Goal: Task Accomplishment & Management: Use online tool/utility

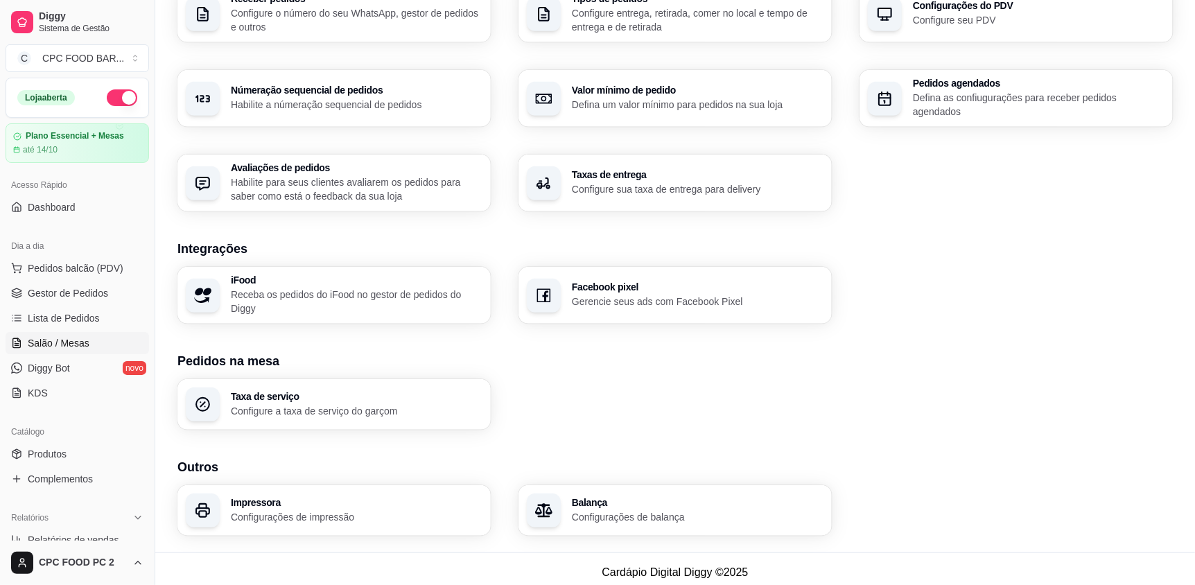
click at [64, 352] on link "Salão / Mesas" at bounding box center [77, 343] width 143 height 22
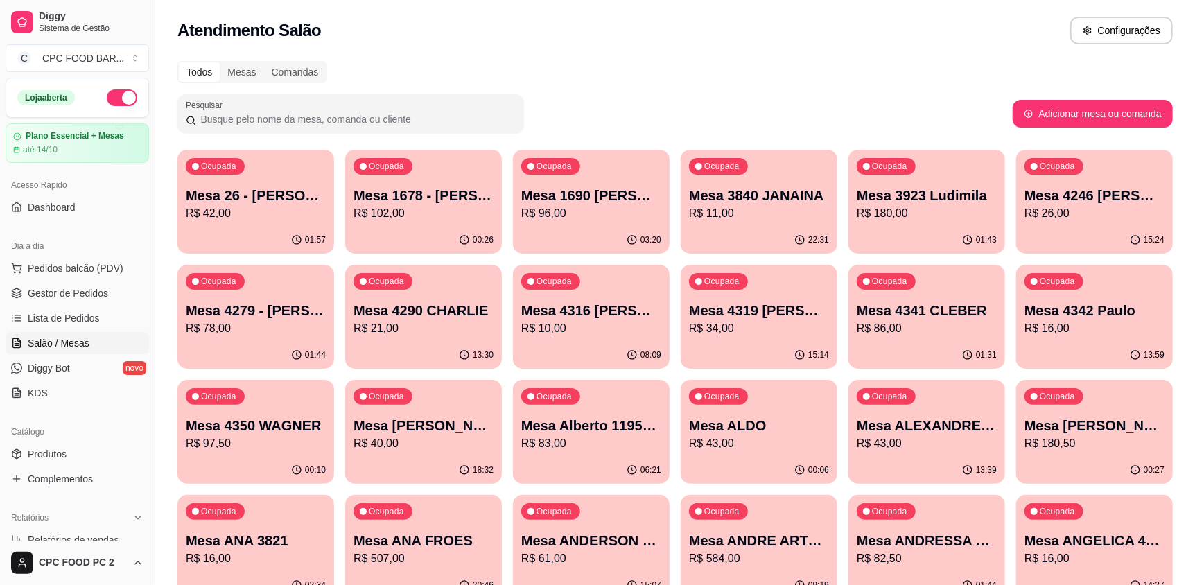
click at [287, 125] on input "Pesquisar" at bounding box center [355, 119] width 319 height 14
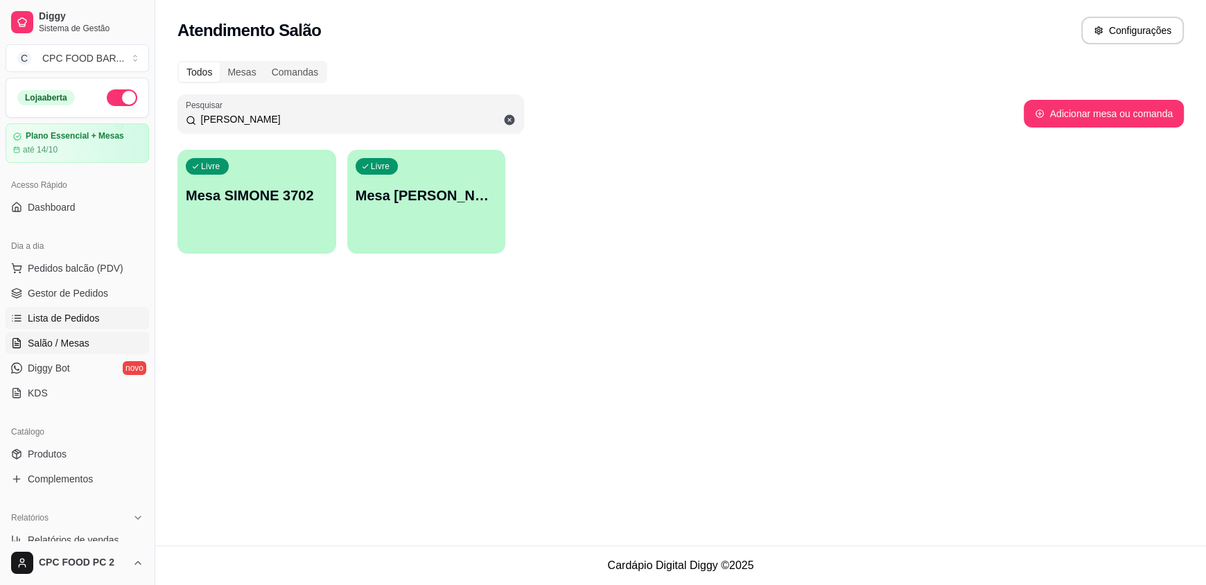
type input "[PERSON_NAME]"
click at [65, 319] on span "Lista de Pedidos" at bounding box center [64, 318] width 72 height 14
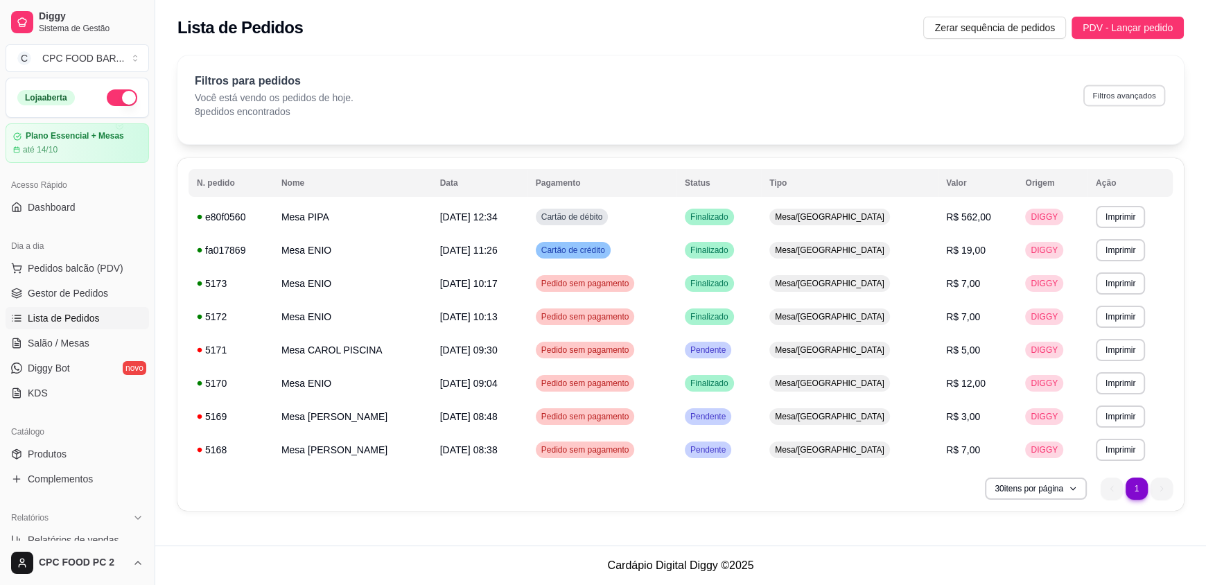
click at [1125, 95] on button "Filtros avançados" at bounding box center [1124, 95] width 82 height 21
select select "0"
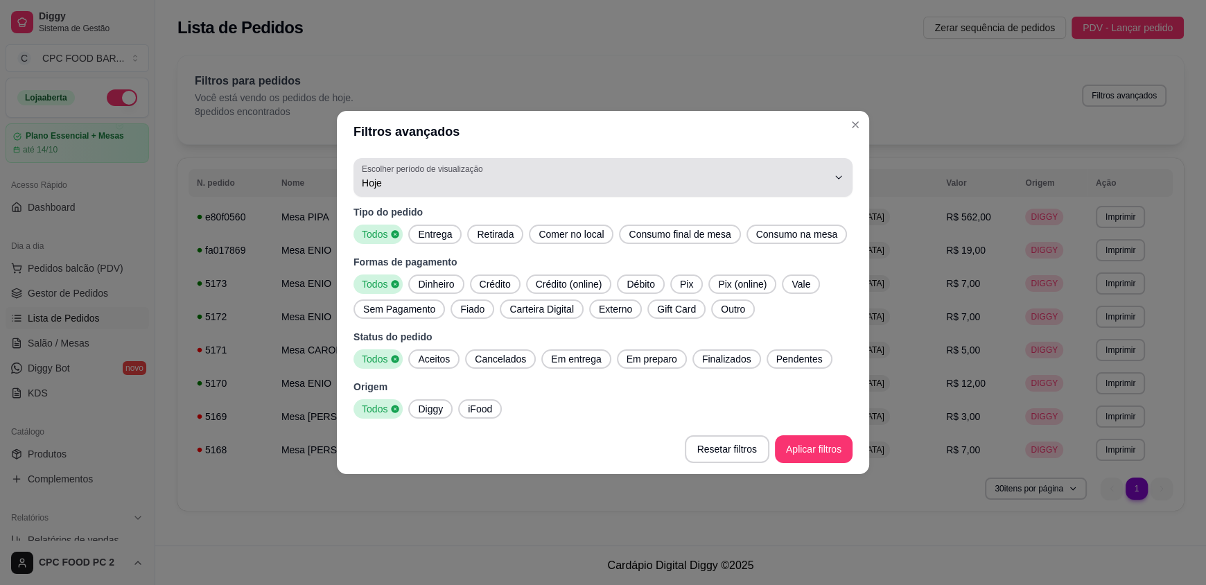
click at [543, 188] on span "Hoje" at bounding box center [595, 183] width 466 height 14
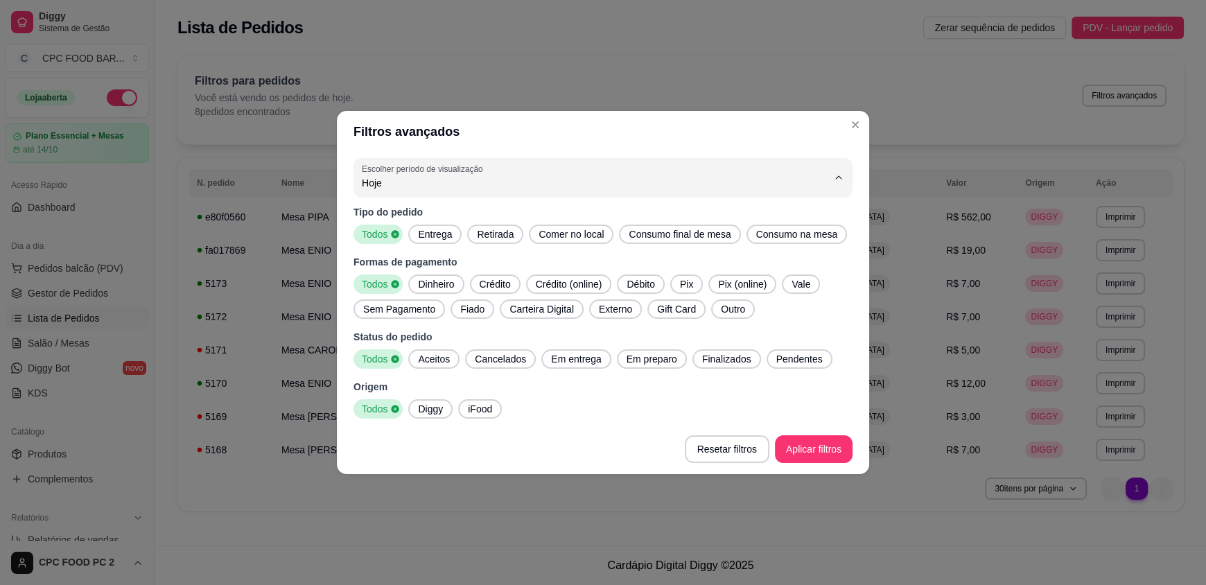
click at [384, 265] on span "7 dias" at bounding box center [596, 261] width 444 height 13
type input "7"
select select "7"
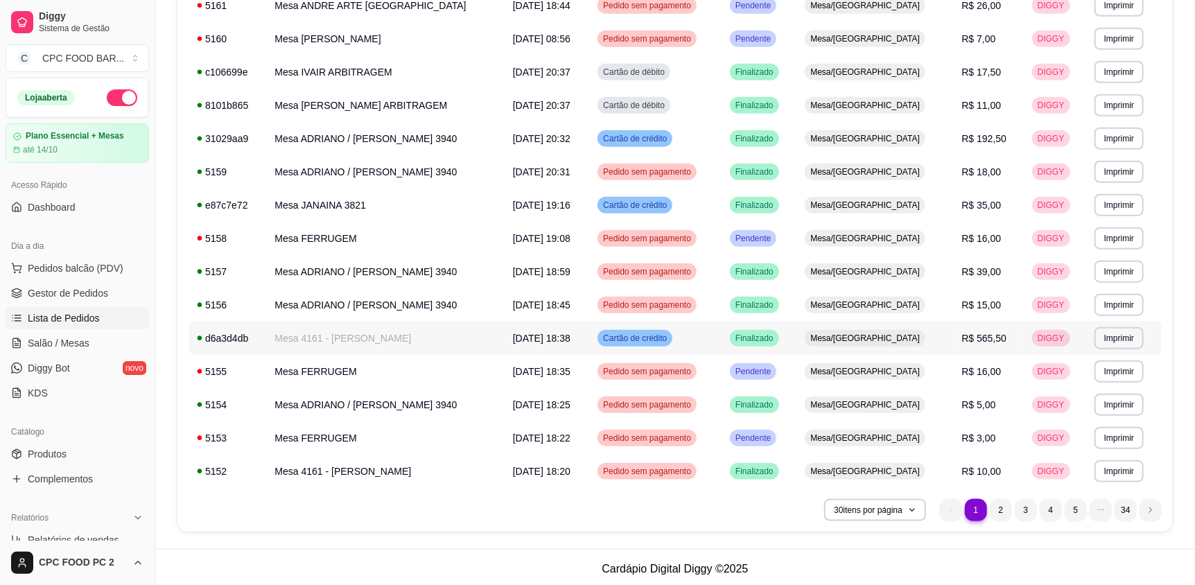
scroll to position [712, 0]
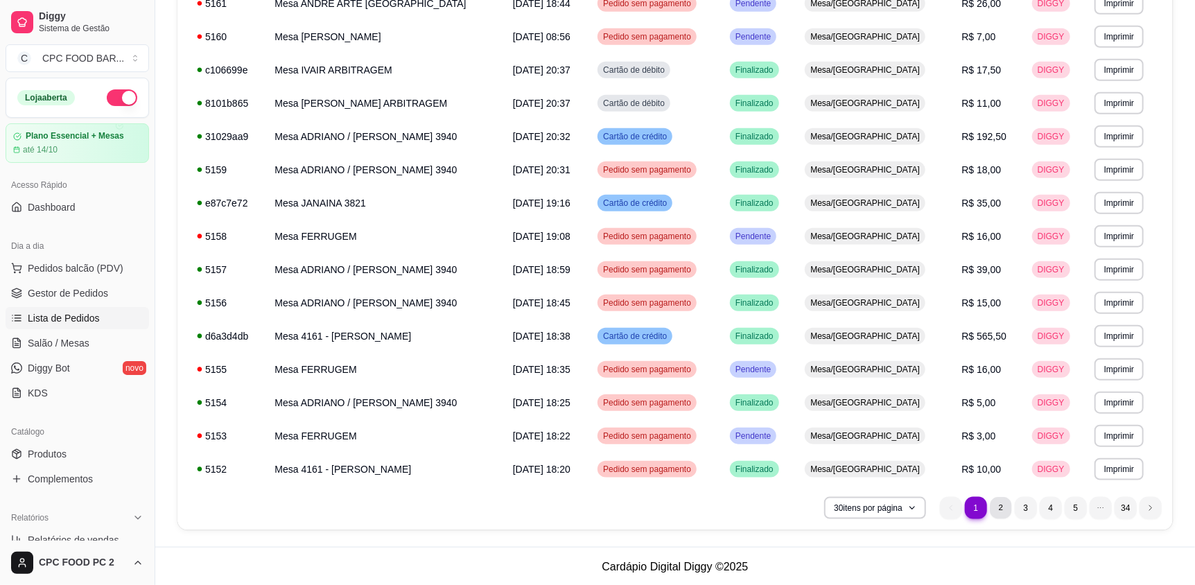
click at [1000, 506] on li "2" at bounding box center [1000, 507] width 21 height 21
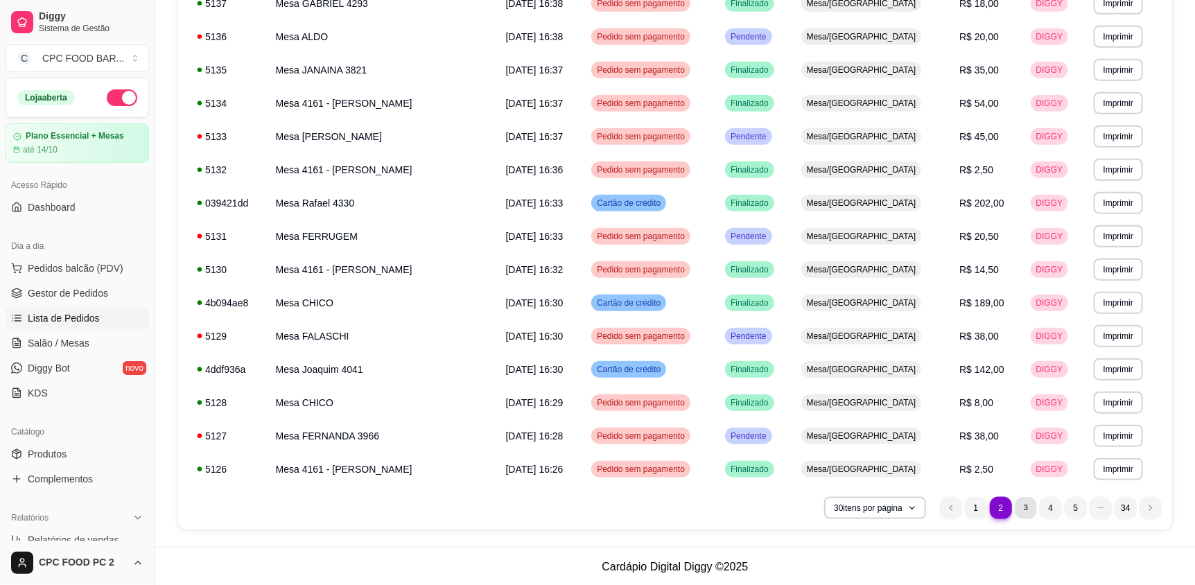
click at [1030, 506] on li "3" at bounding box center [1024, 507] width 21 height 21
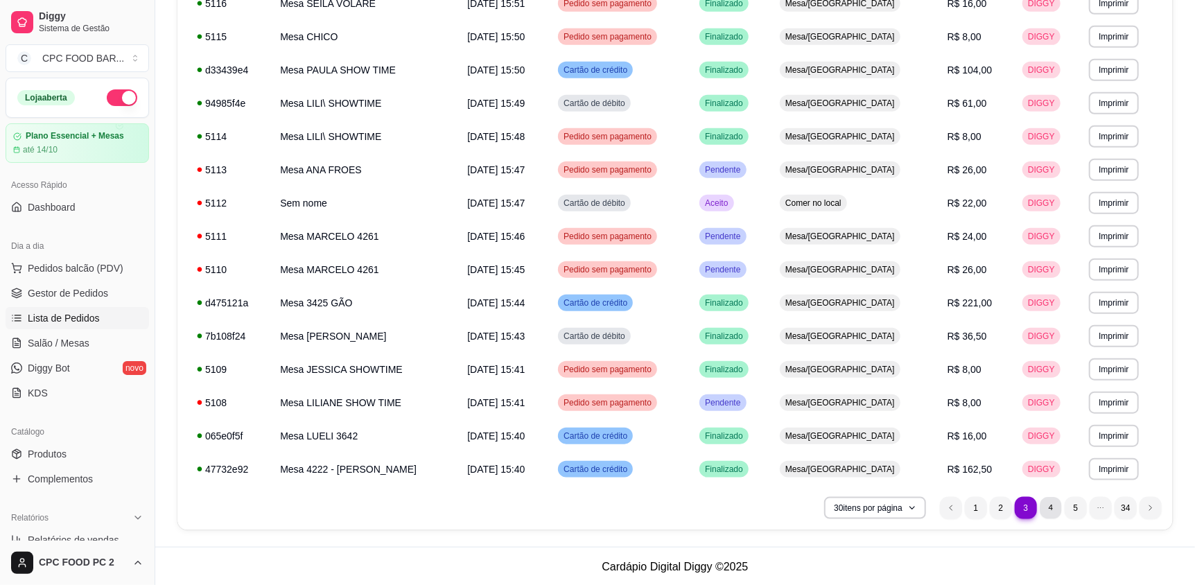
click at [1048, 505] on li "4" at bounding box center [1049, 507] width 21 height 21
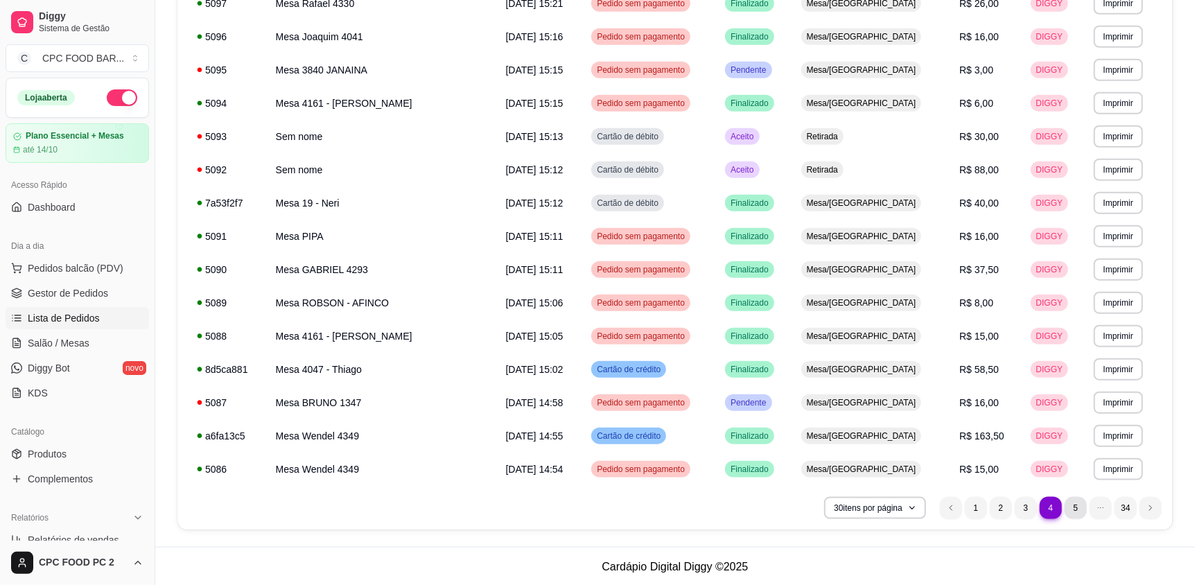
click at [1074, 507] on li "5" at bounding box center [1075, 508] width 22 height 22
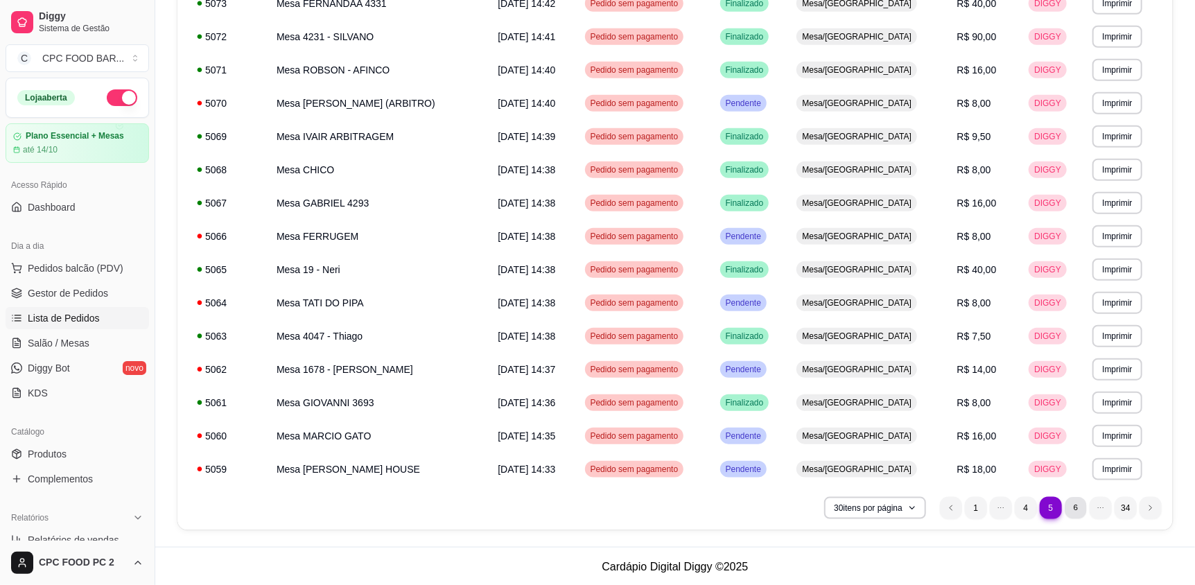
click at [1078, 505] on li "6" at bounding box center [1074, 507] width 21 height 21
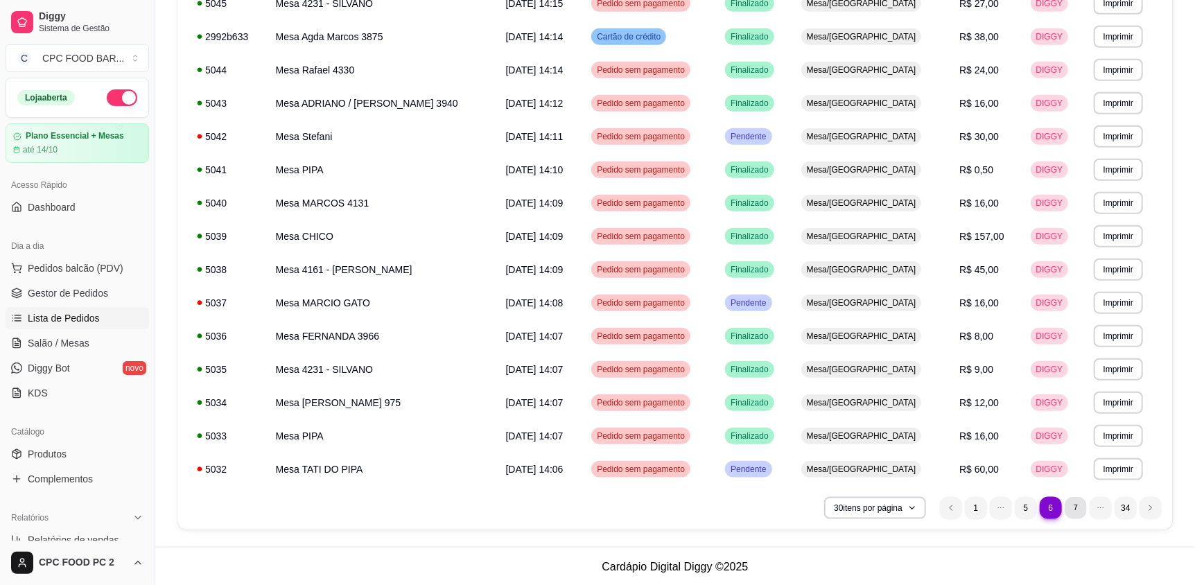
click at [1071, 511] on li "7" at bounding box center [1074, 507] width 21 height 21
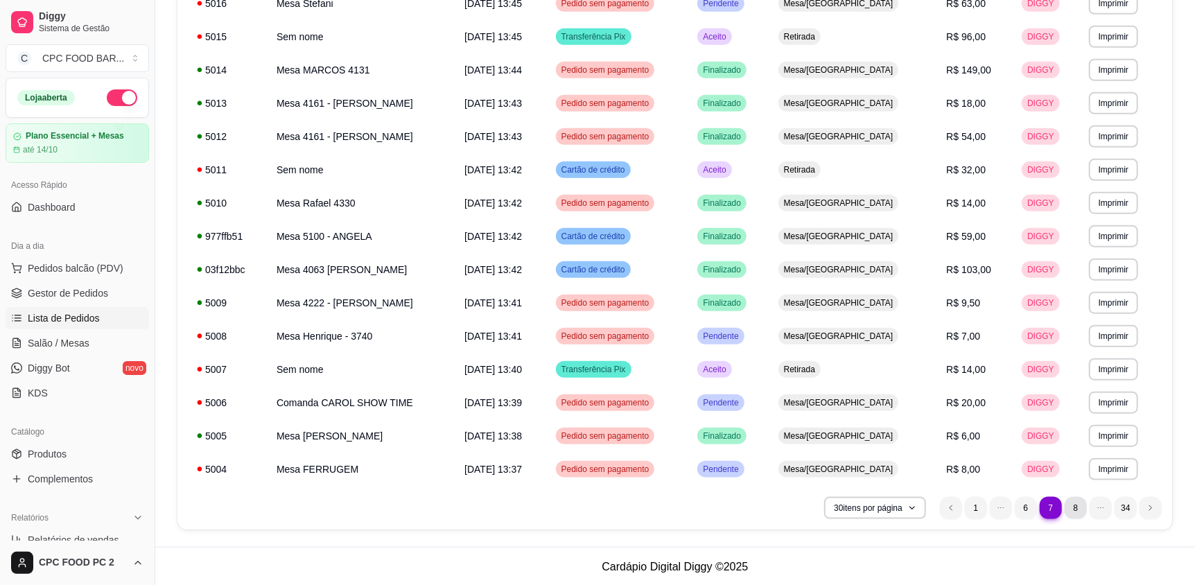
click at [1075, 506] on li "8" at bounding box center [1075, 508] width 22 height 22
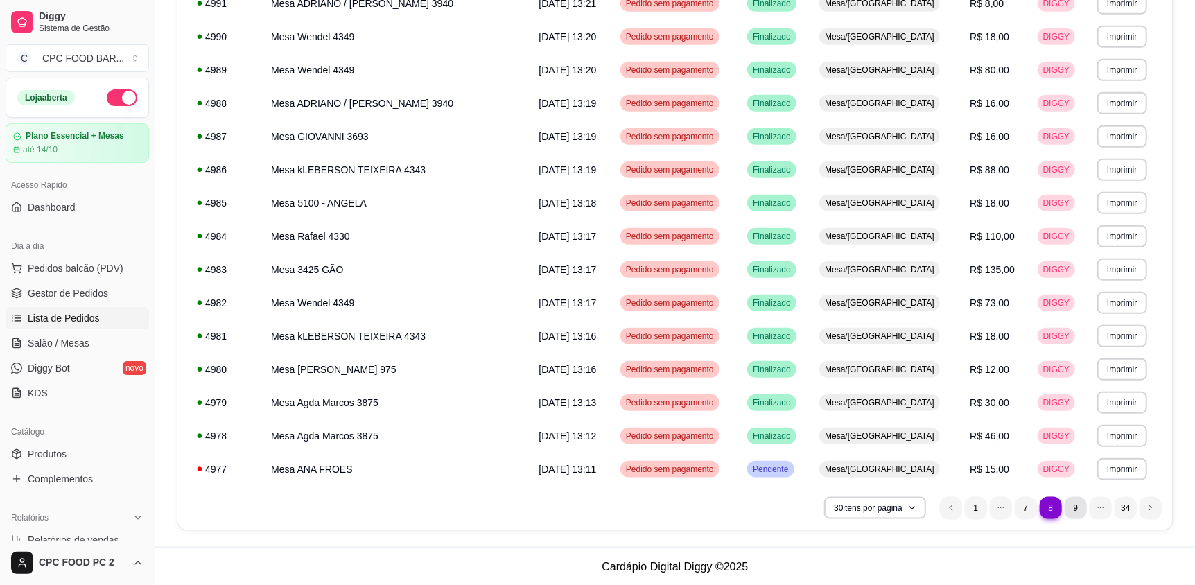
click at [1070, 507] on li "9" at bounding box center [1075, 508] width 22 height 22
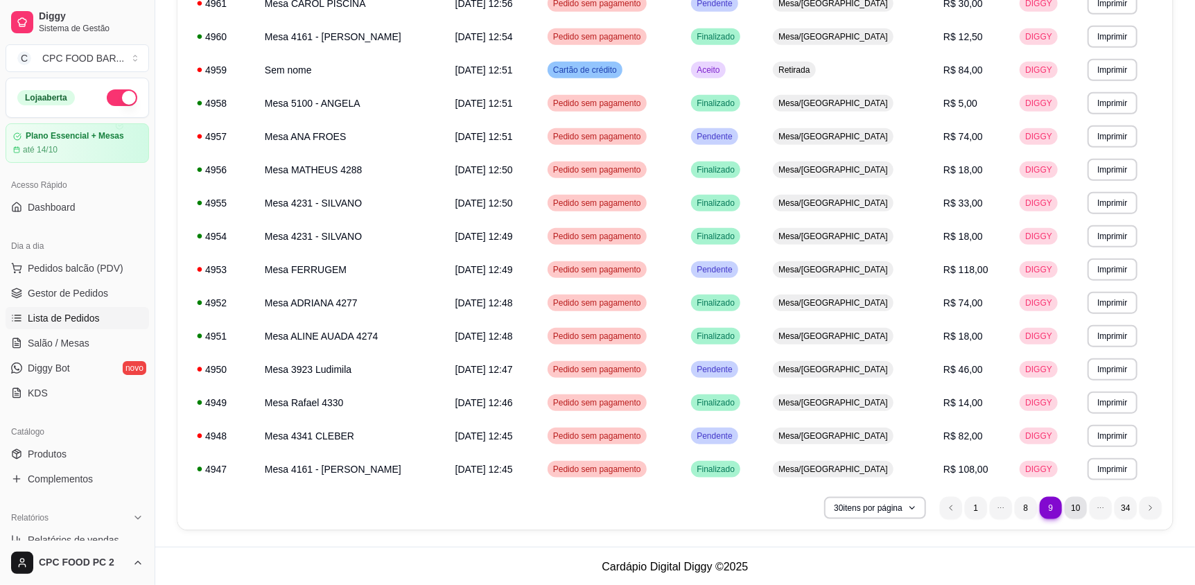
click at [1085, 504] on li "10" at bounding box center [1075, 508] width 22 height 22
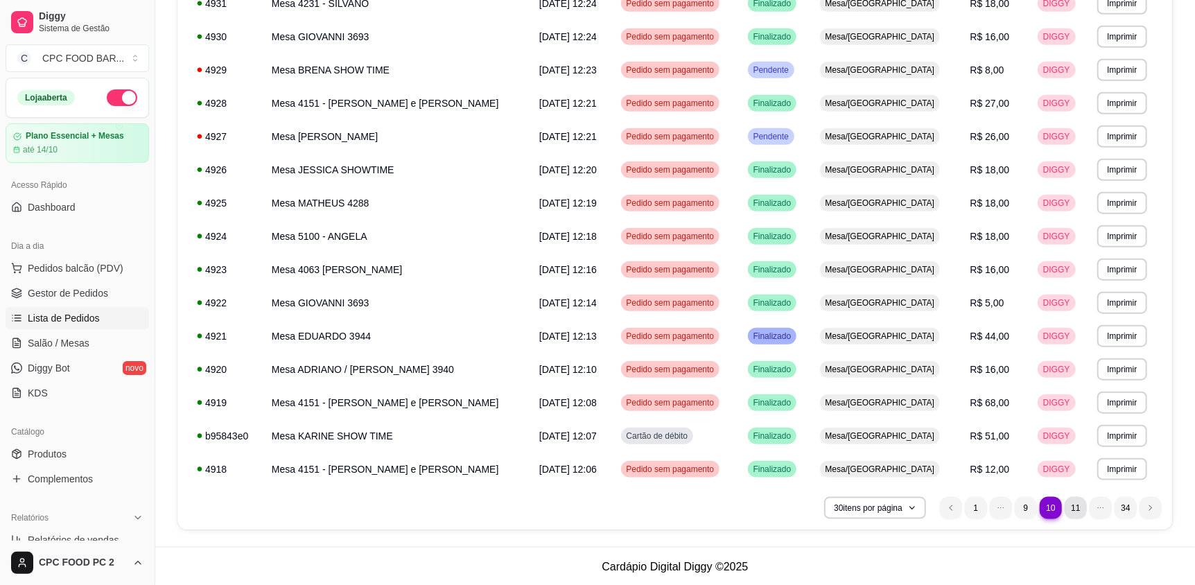
click at [1079, 509] on li "11" at bounding box center [1075, 508] width 22 height 22
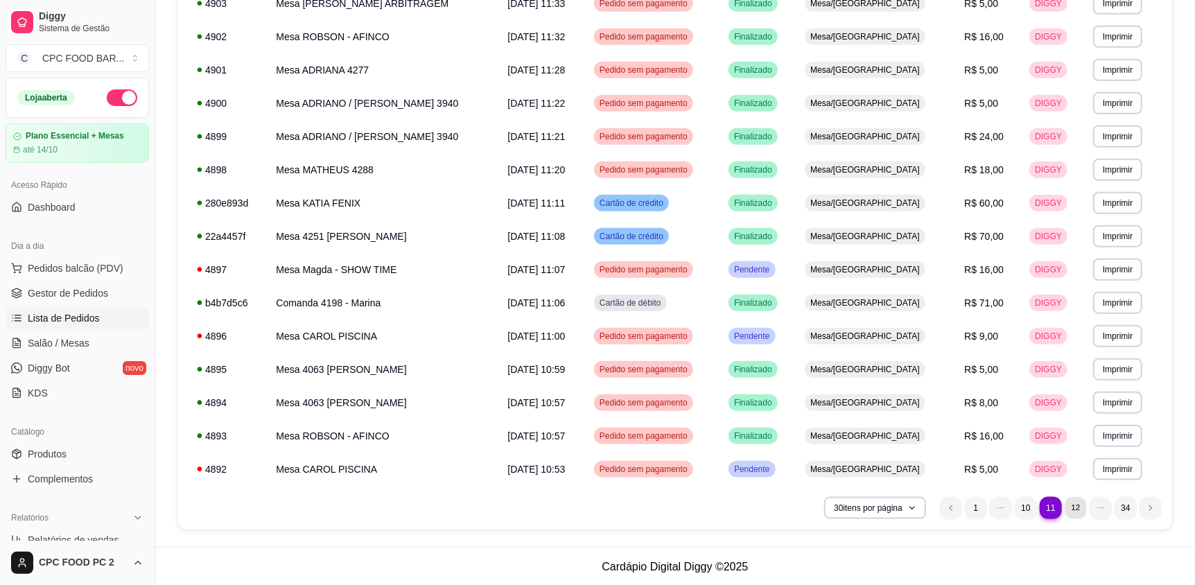
click at [1071, 509] on li "12" at bounding box center [1074, 507] width 21 height 21
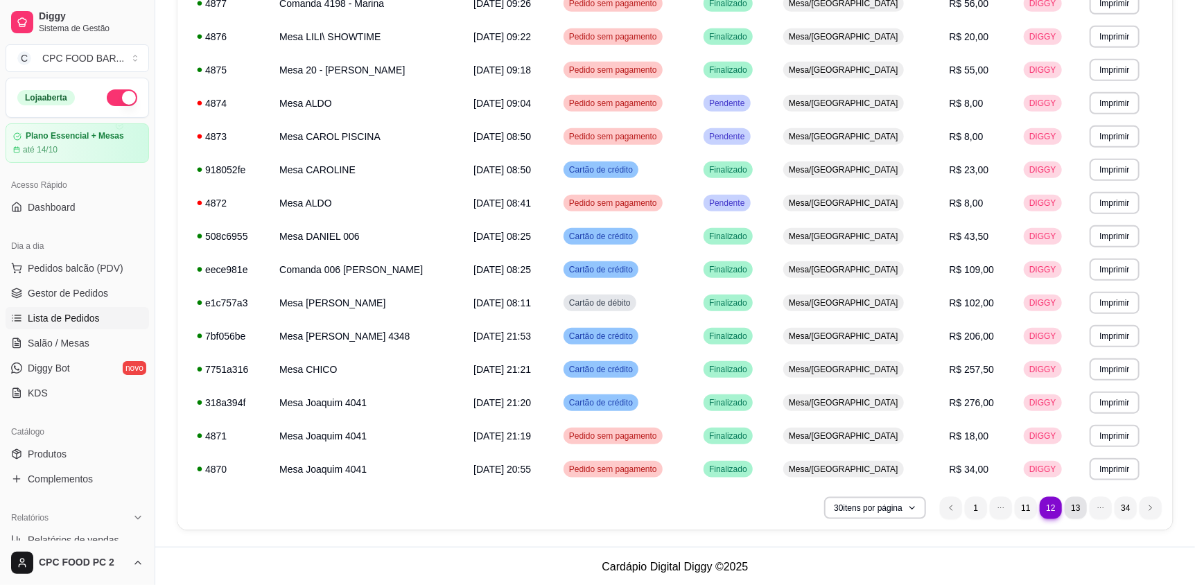
click at [1075, 509] on li "13" at bounding box center [1075, 508] width 22 height 22
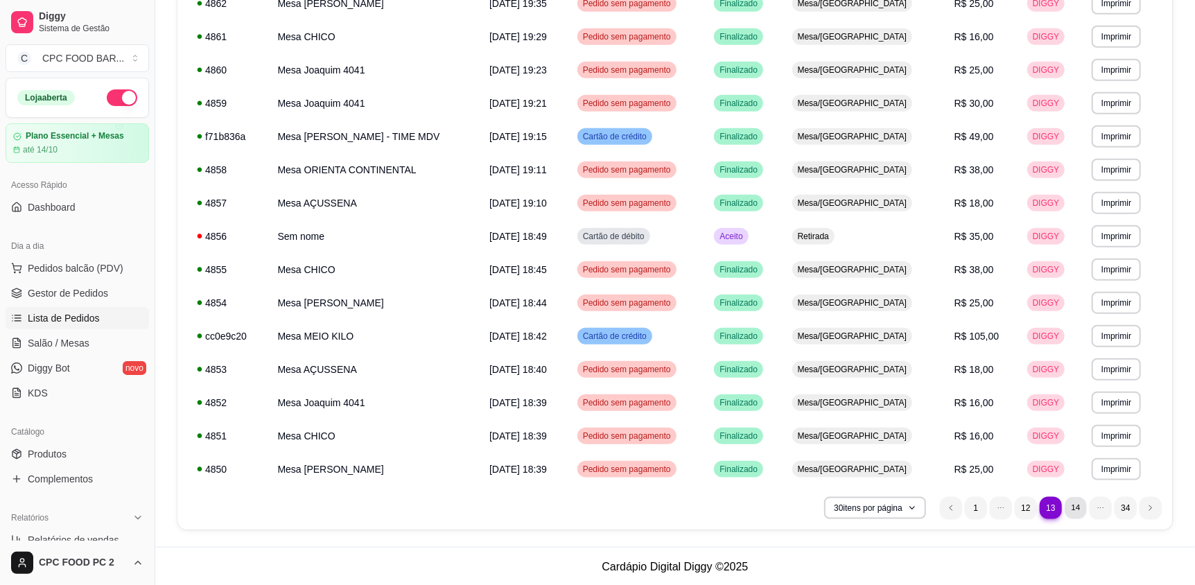
click at [1075, 509] on li "14" at bounding box center [1074, 507] width 21 height 21
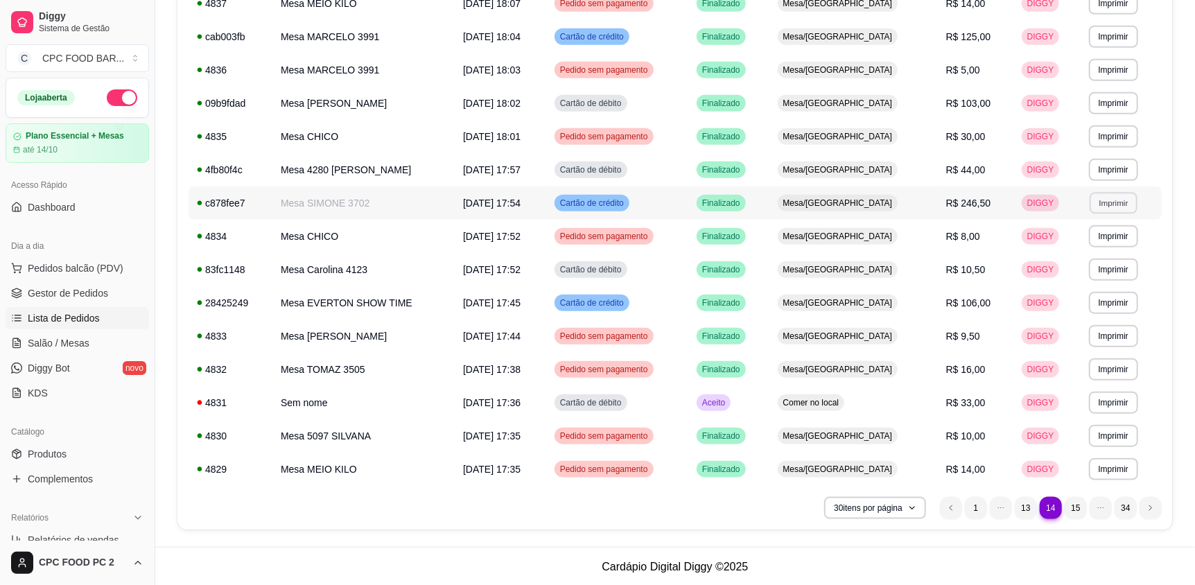
click at [1108, 204] on button "Imprimir" at bounding box center [1113, 202] width 48 height 21
click at [1073, 249] on button "IMPRESSORA" at bounding box center [1083, 250] width 97 height 21
click at [62, 337] on span "Salão / Mesas" at bounding box center [59, 343] width 62 height 14
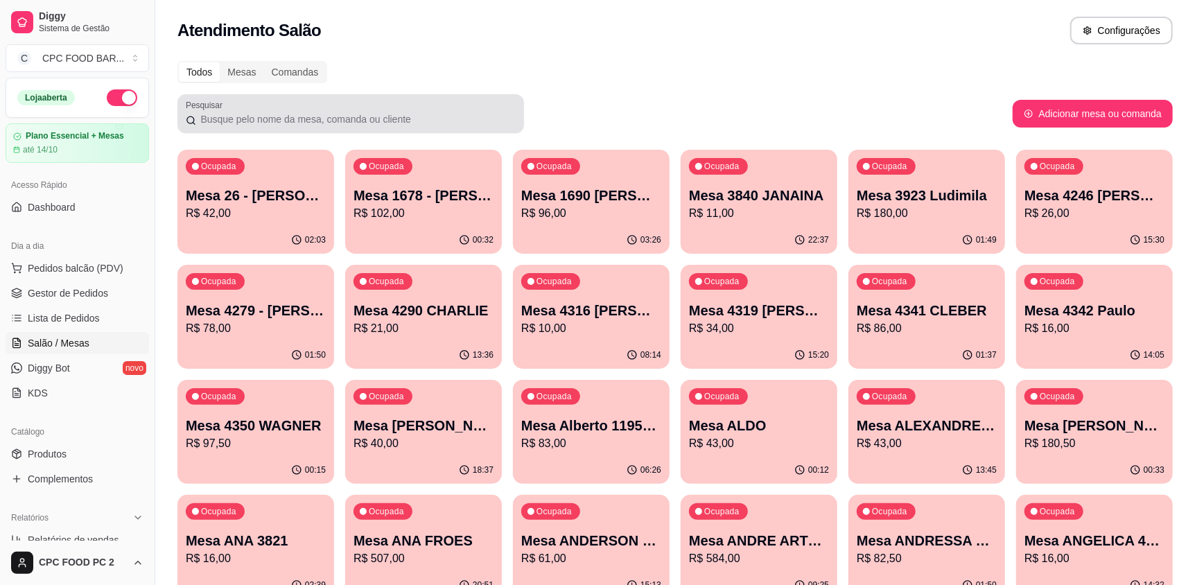
click at [310, 118] on input "Pesquisar" at bounding box center [355, 119] width 319 height 14
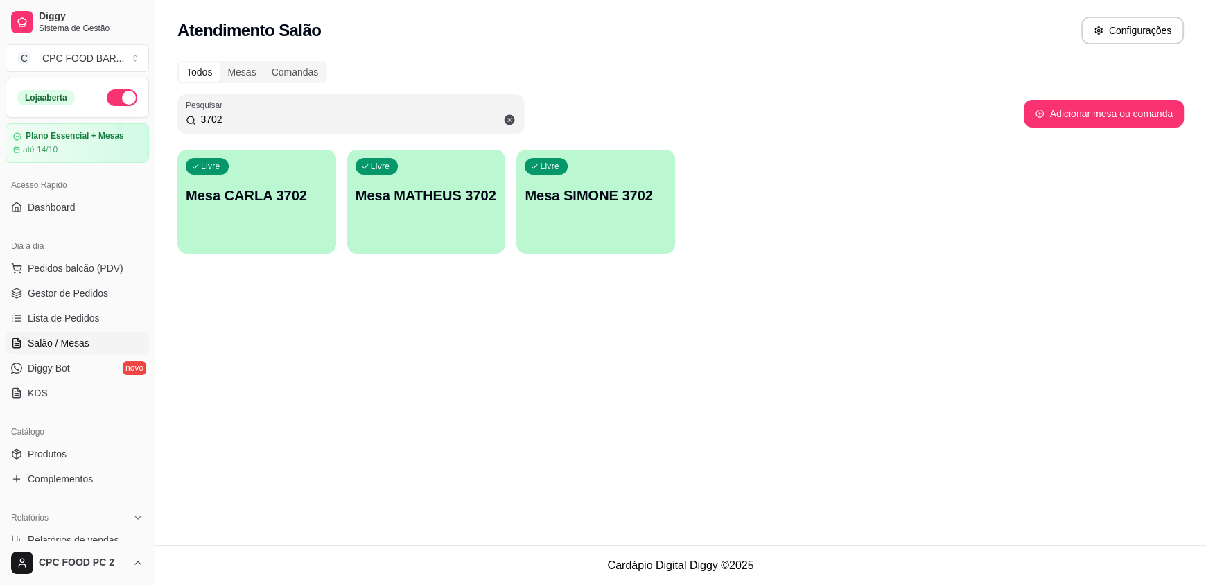
type input "3702"
click at [557, 222] on div "Livre Mesa SIMONE 3702" at bounding box center [595, 193] width 159 height 87
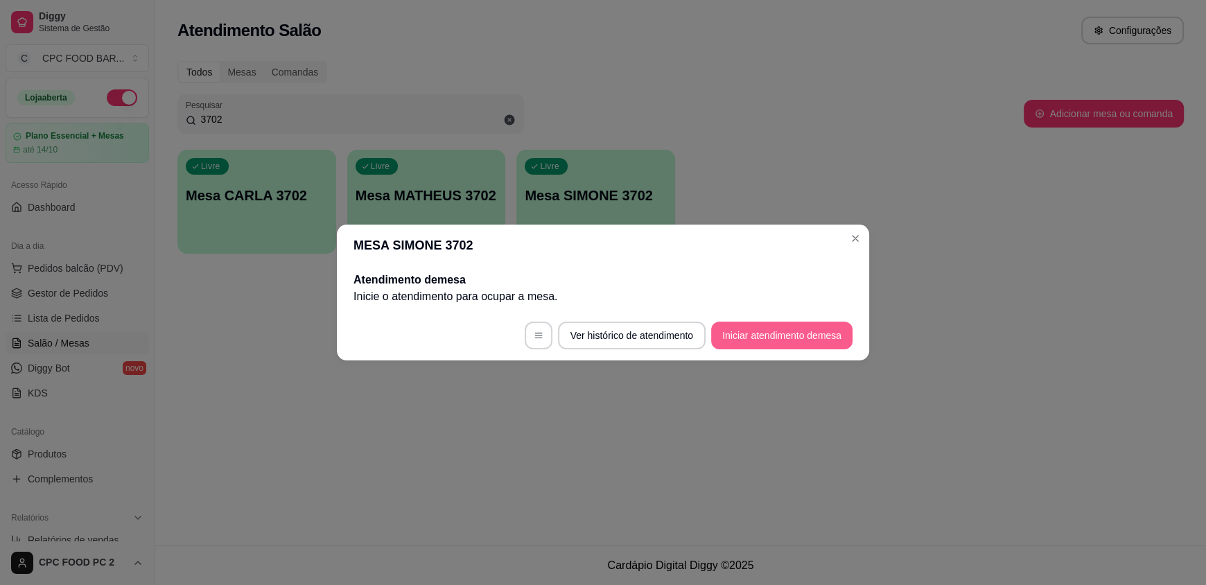
click at [740, 333] on button "Iniciar atendimento de mesa" at bounding box center [781, 336] width 141 height 28
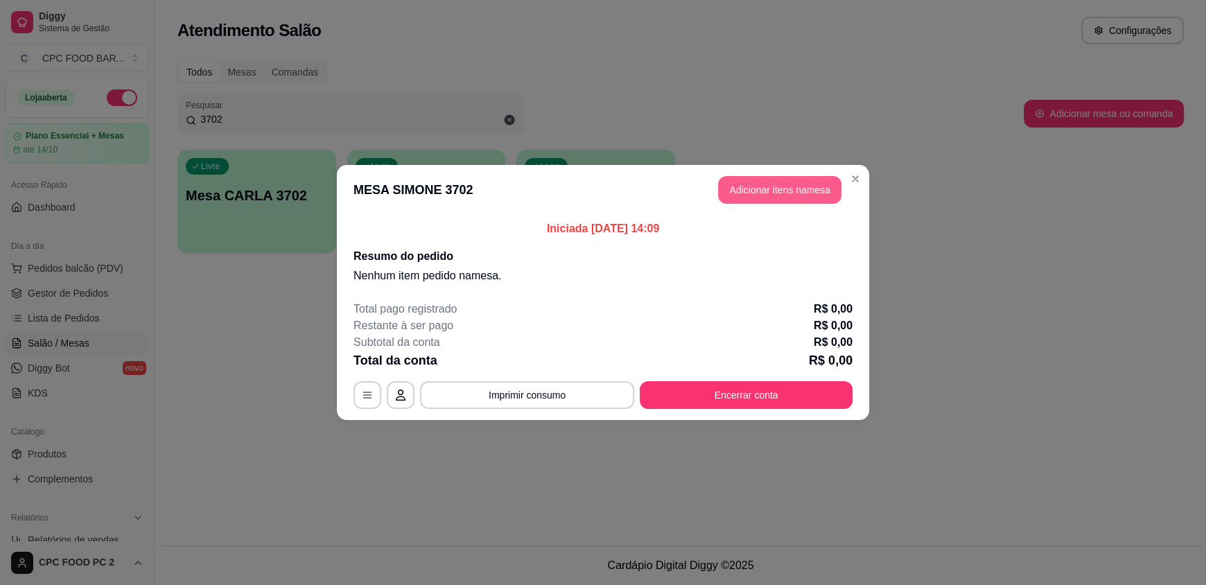
click at [768, 194] on button "Adicionar itens na mesa" at bounding box center [779, 190] width 123 height 28
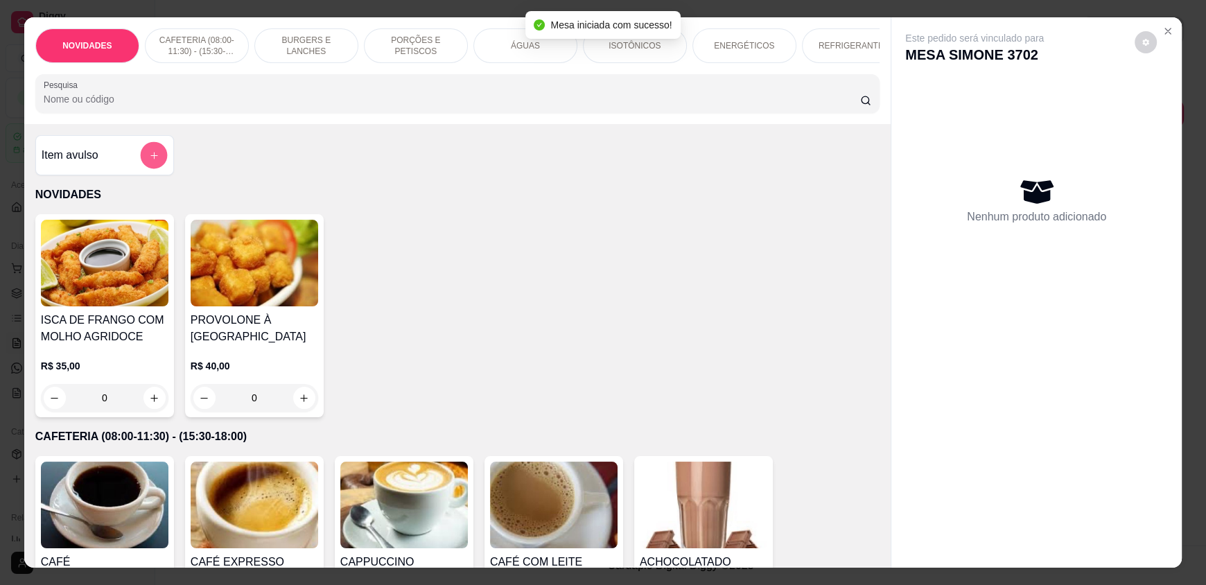
click at [150, 161] on icon "add-separate-item" at bounding box center [154, 155] width 10 height 10
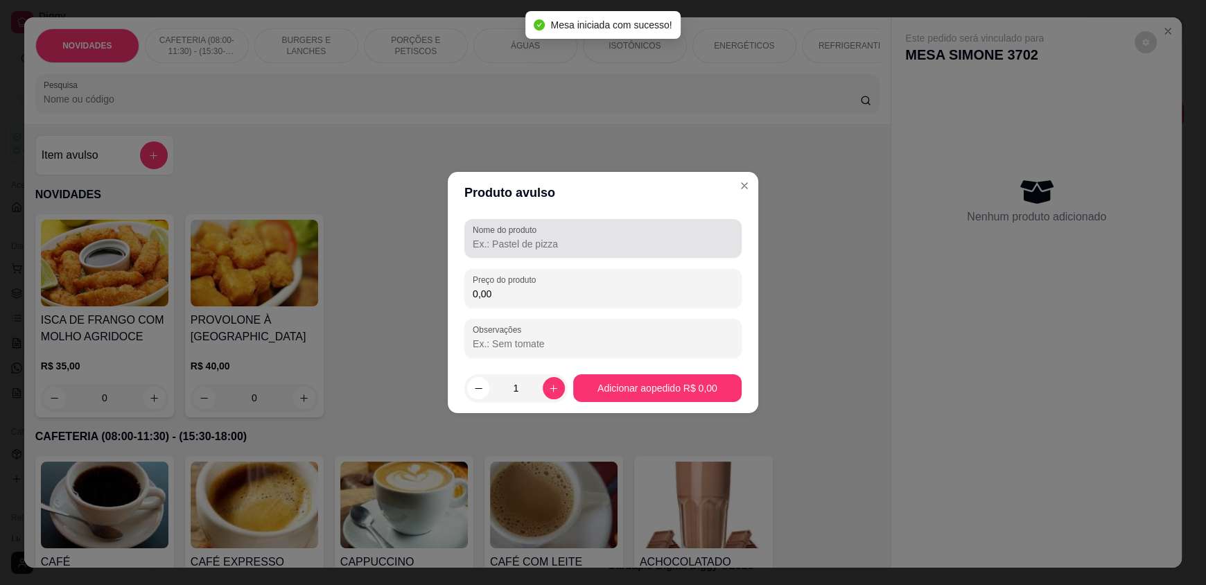
click at [492, 239] on input "Nome do produto" at bounding box center [603, 244] width 261 height 14
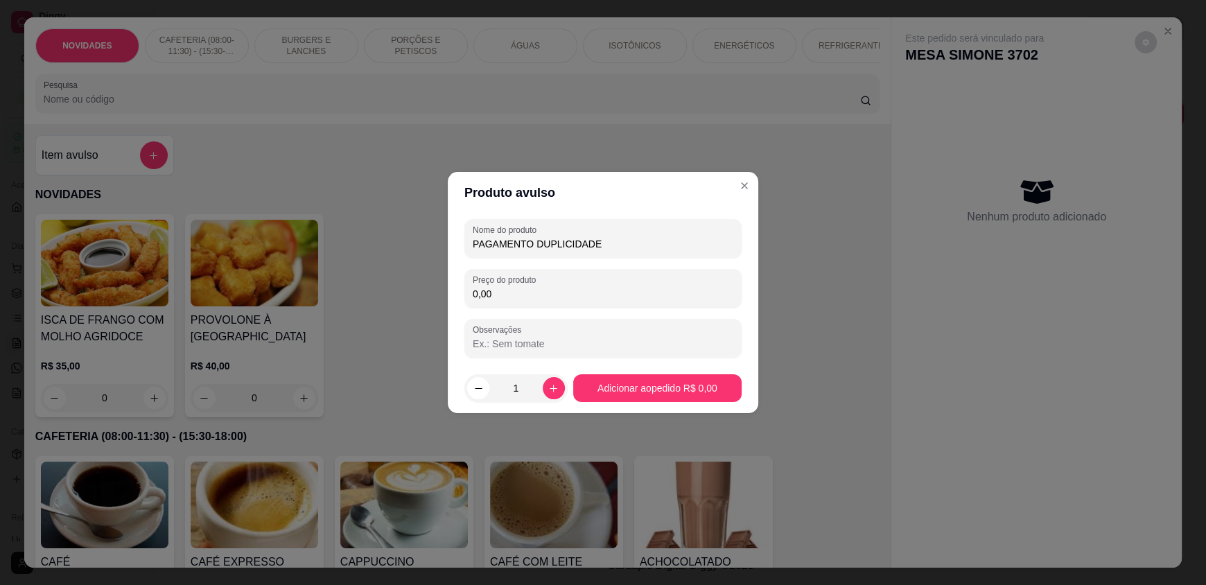
type input "PAGAMENTO DUPLICIDADE"
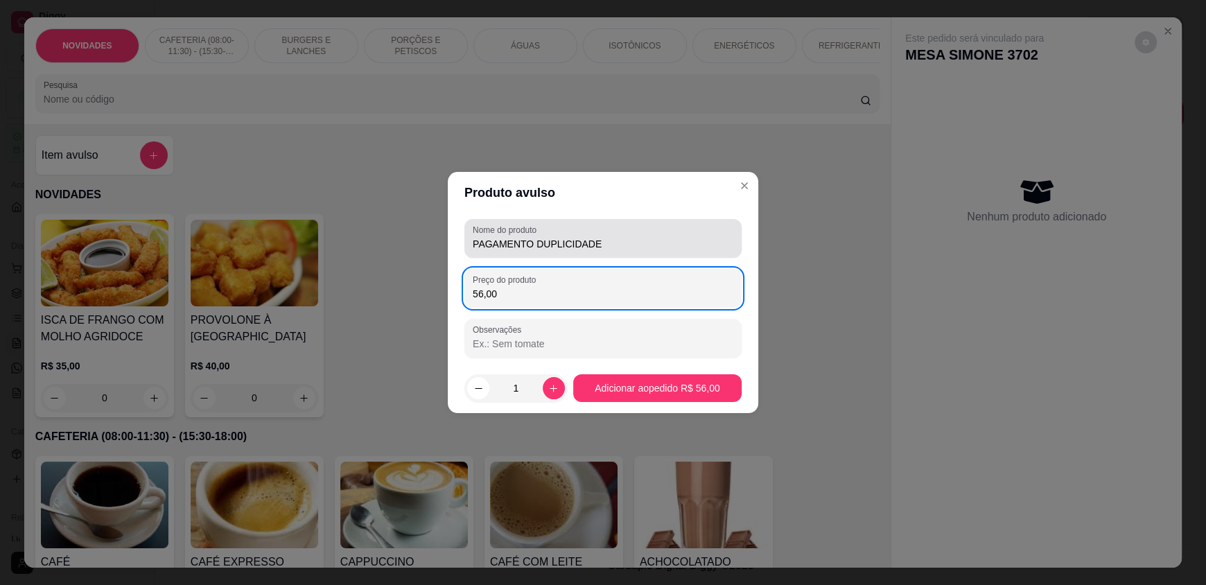
type input "56,00"
click at [600, 239] on input "PAGAMENTO DUPLICIDADE" at bounding box center [603, 244] width 261 height 14
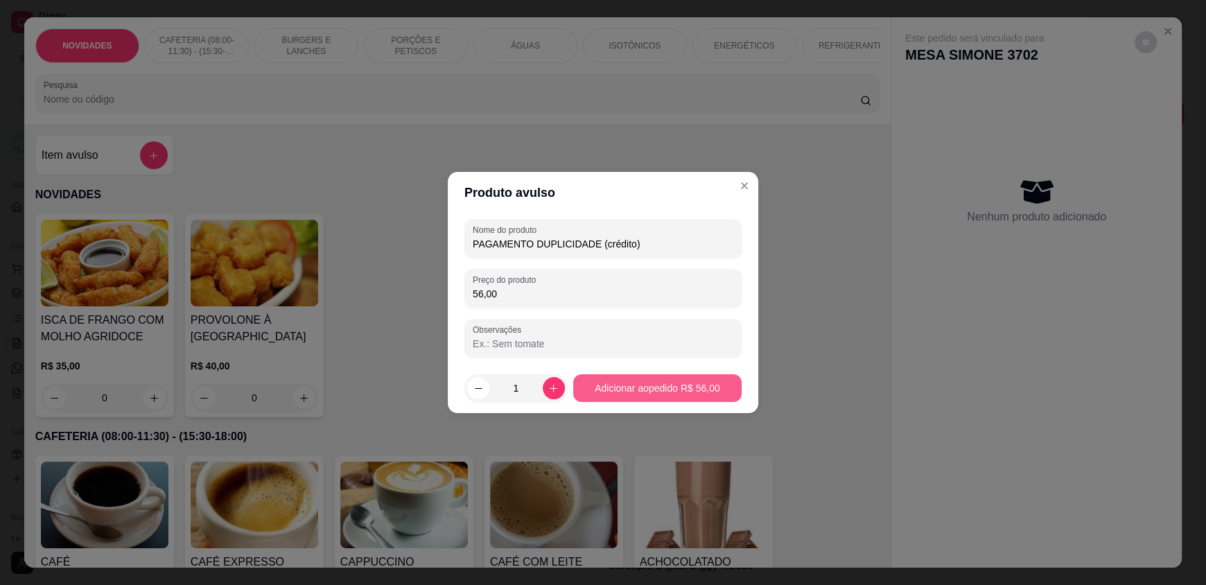
type input "PAGAMENTO DUPLICIDADE (crédito)"
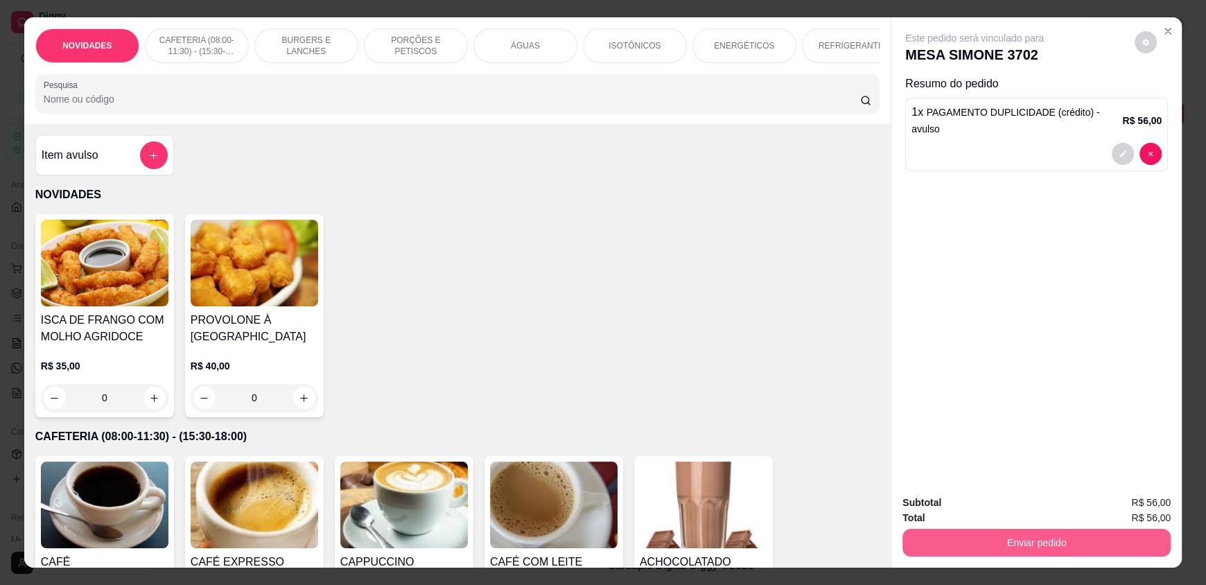
click at [1031, 545] on button "Enviar pedido" at bounding box center [1036, 543] width 268 height 28
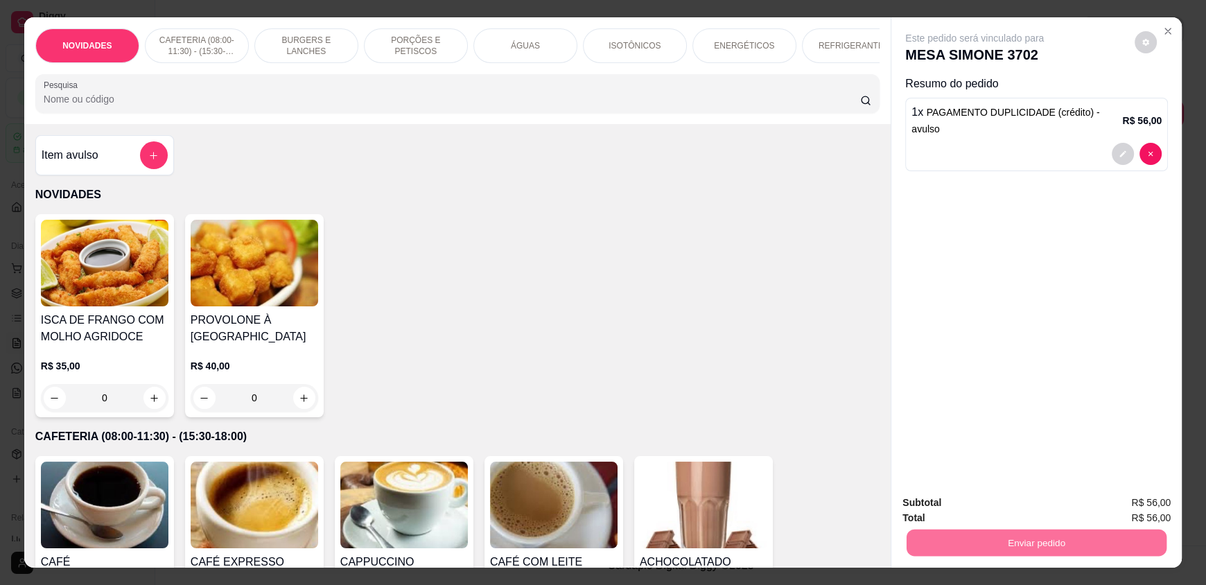
click at [1045, 518] on button "Registrar cliente" at bounding box center [1041, 508] width 89 height 26
click at [1105, 530] on button "Enviar pedido" at bounding box center [1036, 542] width 260 height 27
click at [1107, 504] on button "Enviar pedido" at bounding box center [1134, 508] width 76 height 26
